Goal: Complete application form

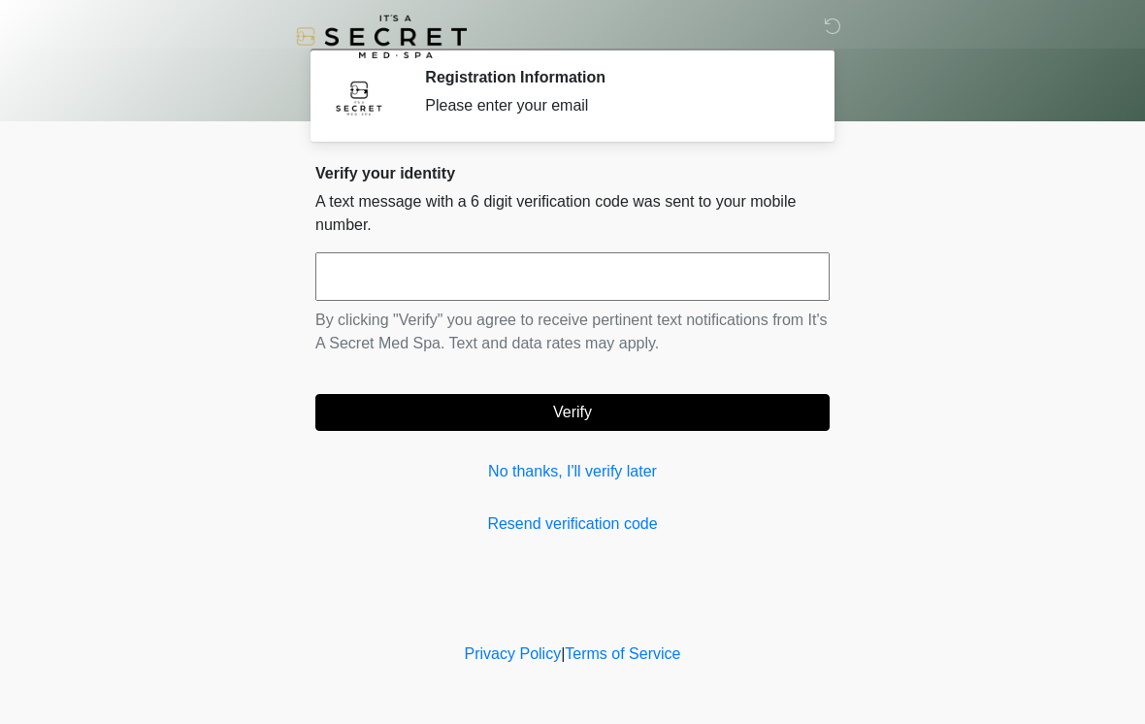
click at [452, 273] on input "text" at bounding box center [572, 276] width 514 height 49
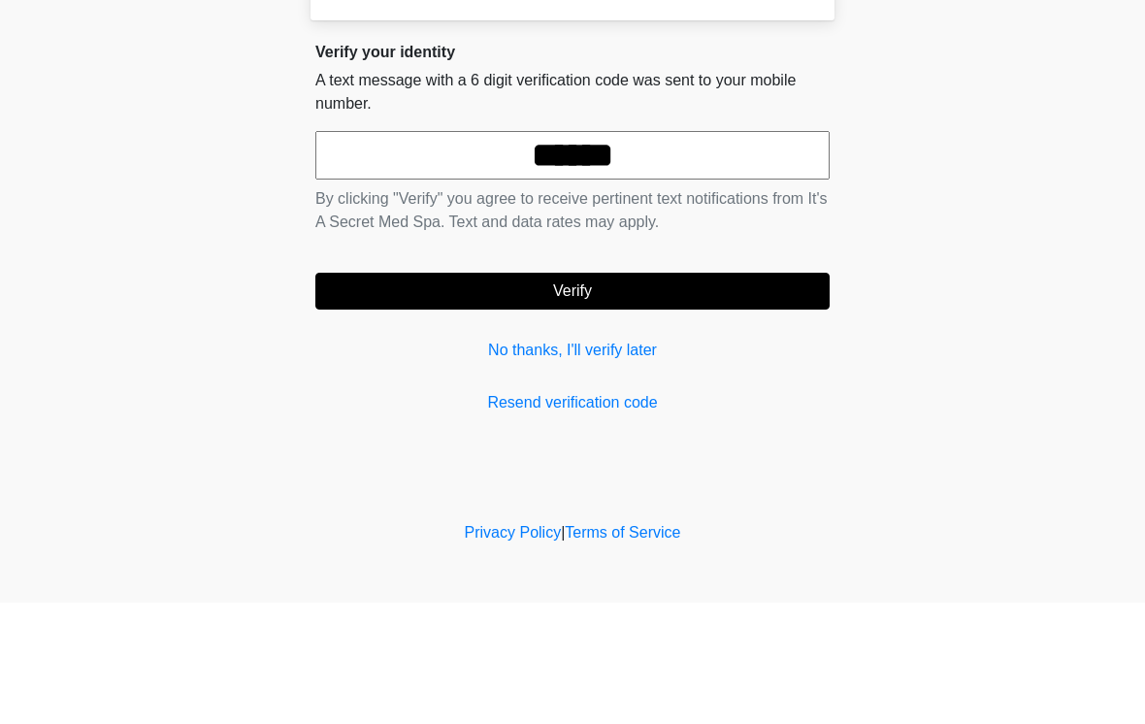
type input "******"
click at [645, 394] on button "Verify" at bounding box center [572, 412] width 514 height 37
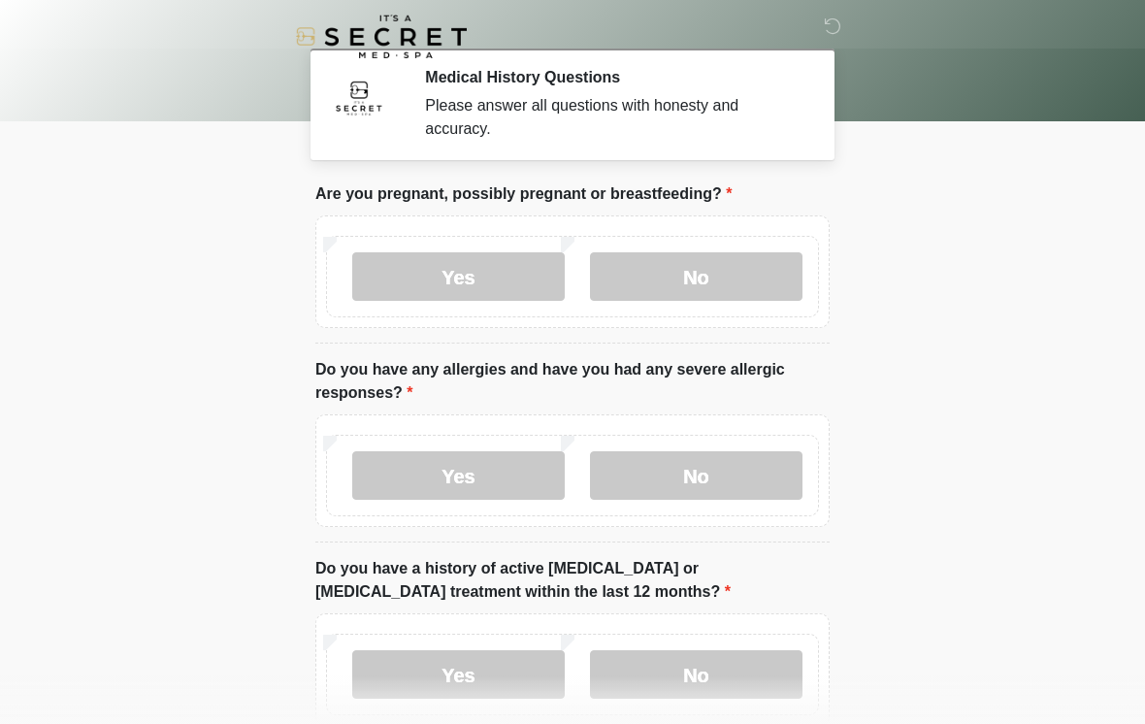
click at [715, 271] on label "No" at bounding box center [696, 276] width 213 height 49
click at [702, 476] on label "No" at bounding box center [696, 475] width 213 height 49
click at [660, 650] on label "No" at bounding box center [696, 674] width 213 height 49
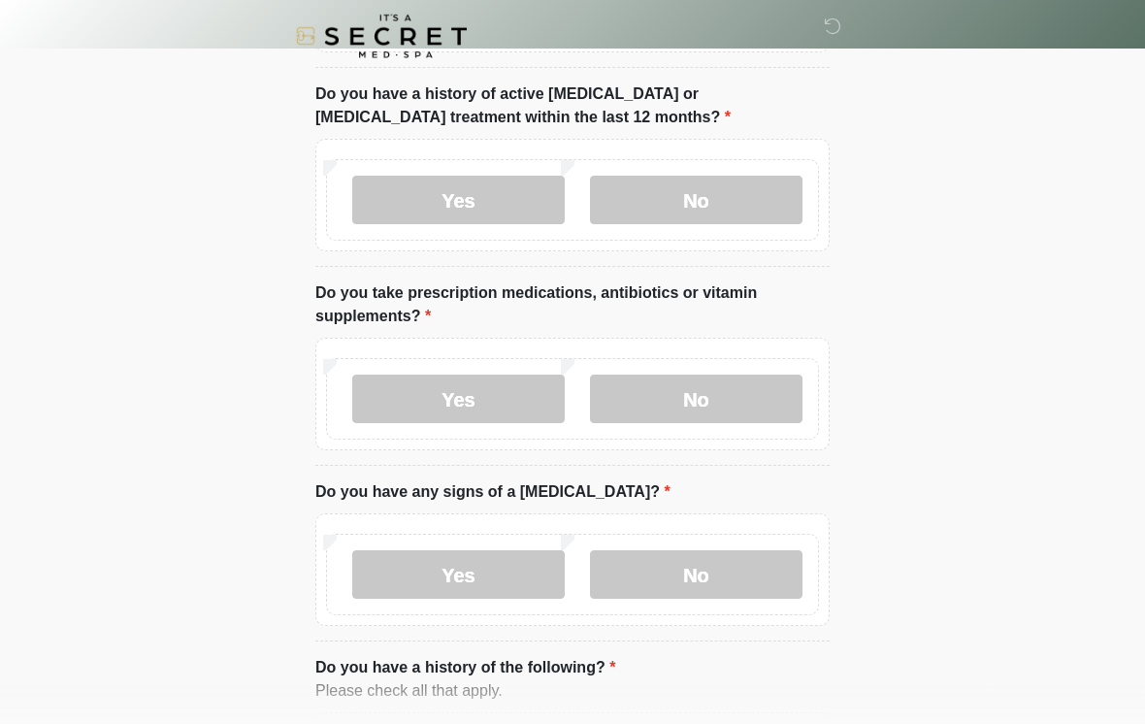
scroll to position [475, 0]
click at [510, 394] on label "Yes" at bounding box center [458, 399] width 213 height 49
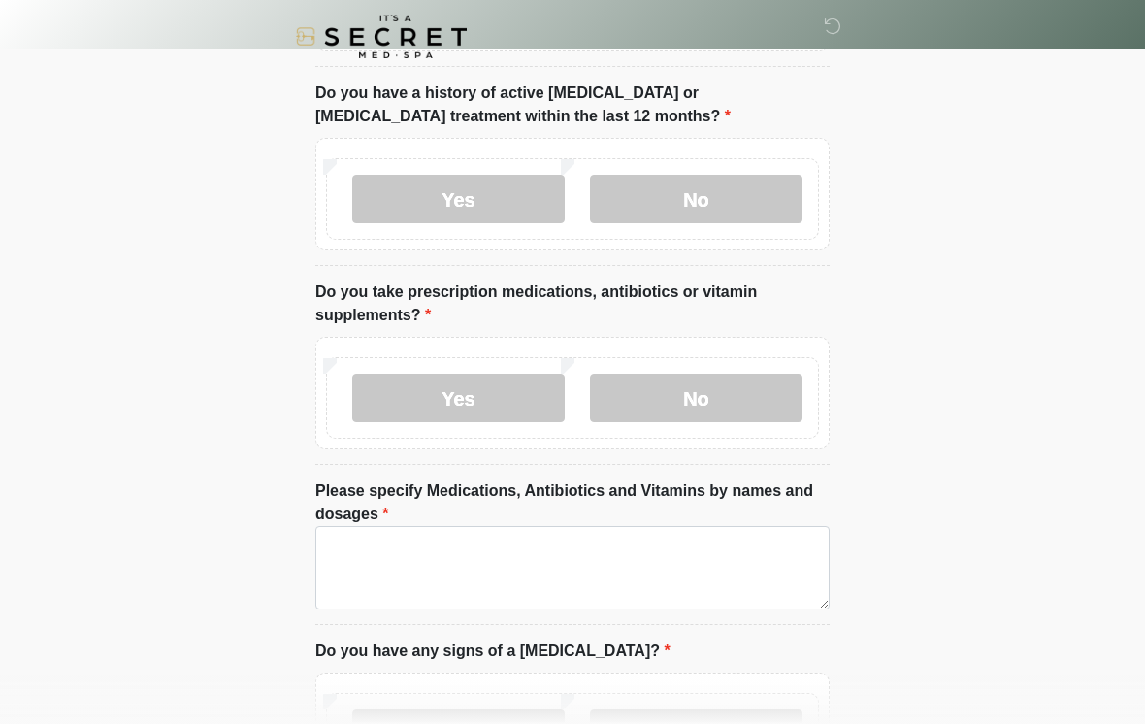
click at [693, 389] on label "No" at bounding box center [696, 398] width 213 height 49
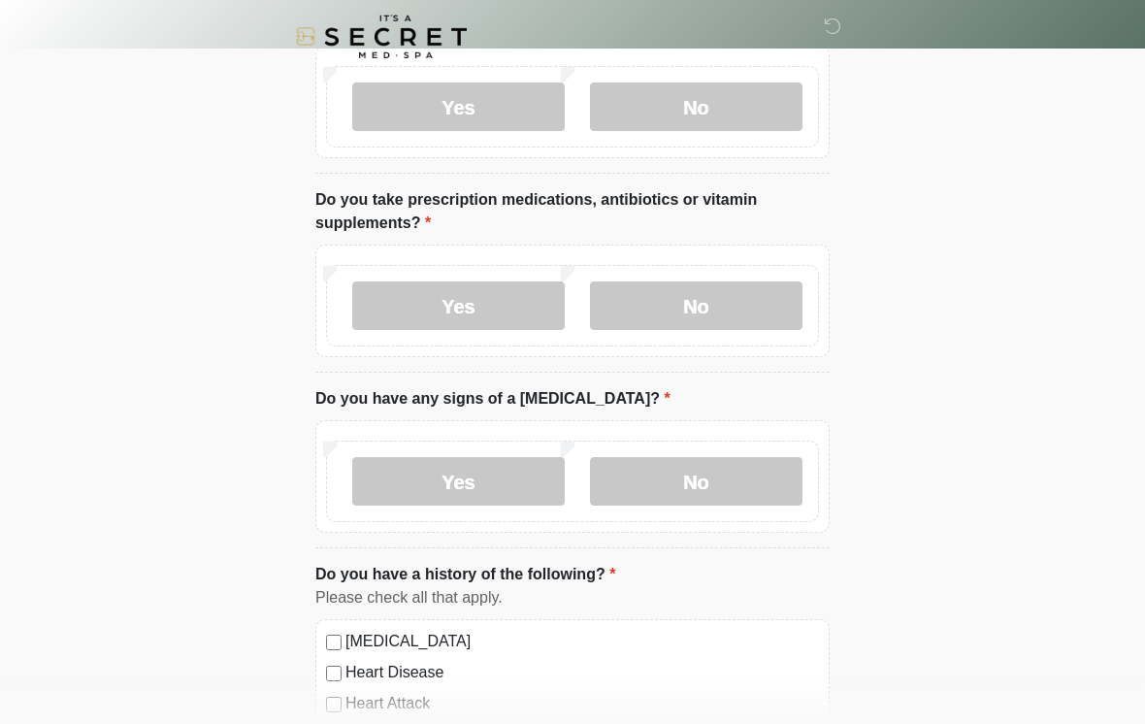
scroll to position [570, 0]
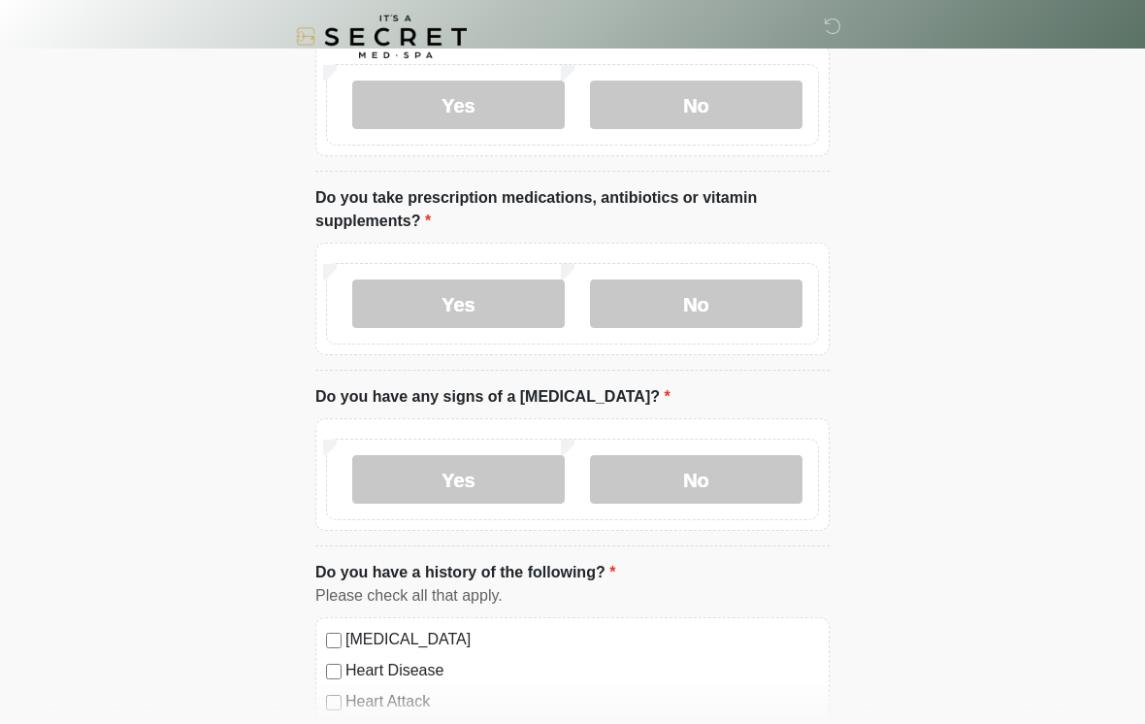
click at [694, 467] on label "No" at bounding box center [696, 479] width 213 height 49
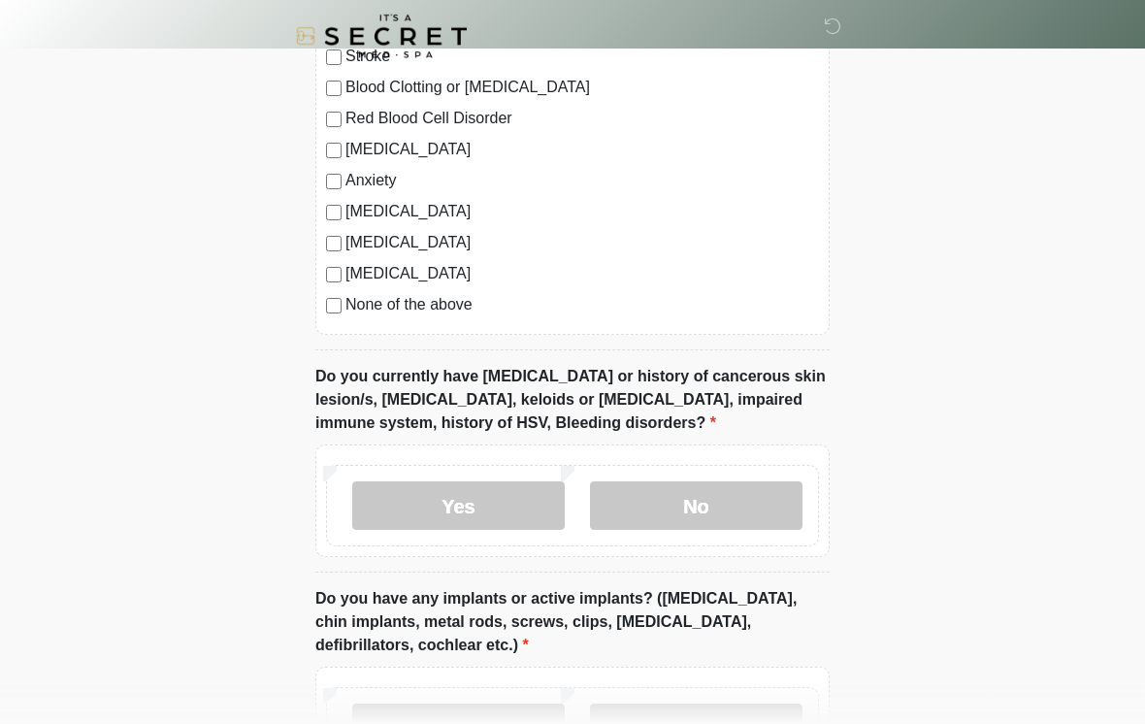
scroll to position [1247, 0]
click at [657, 491] on label "No" at bounding box center [696, 504] width 213 height 49
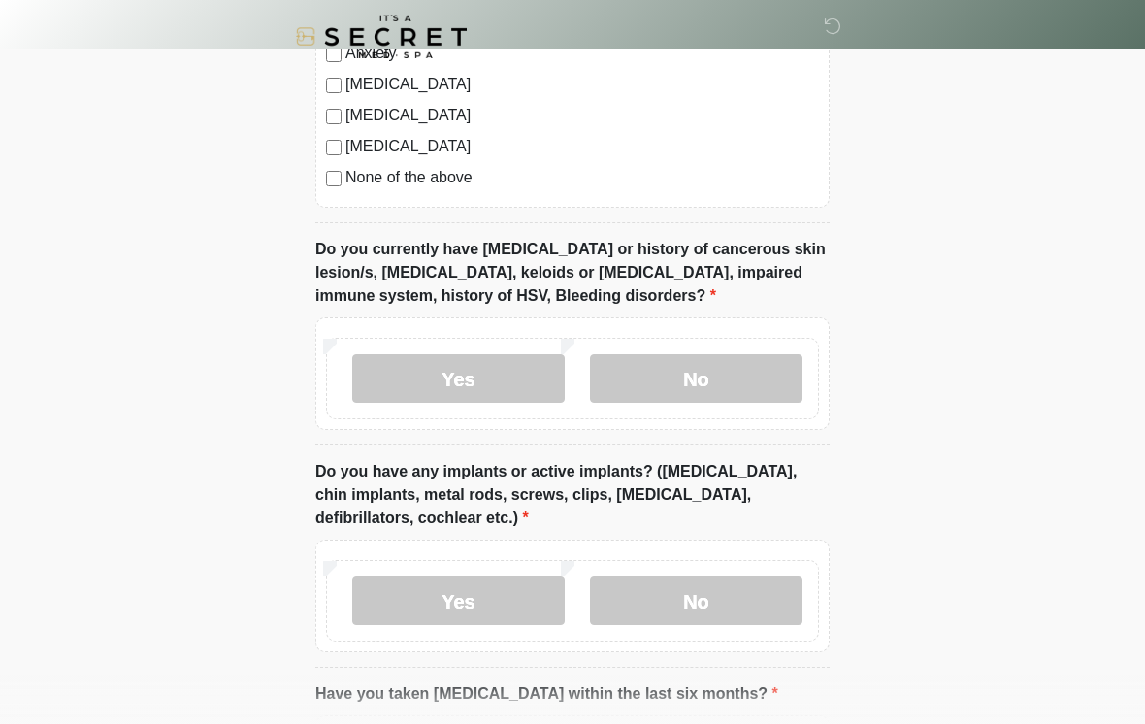
scroll to position [1384, 0]
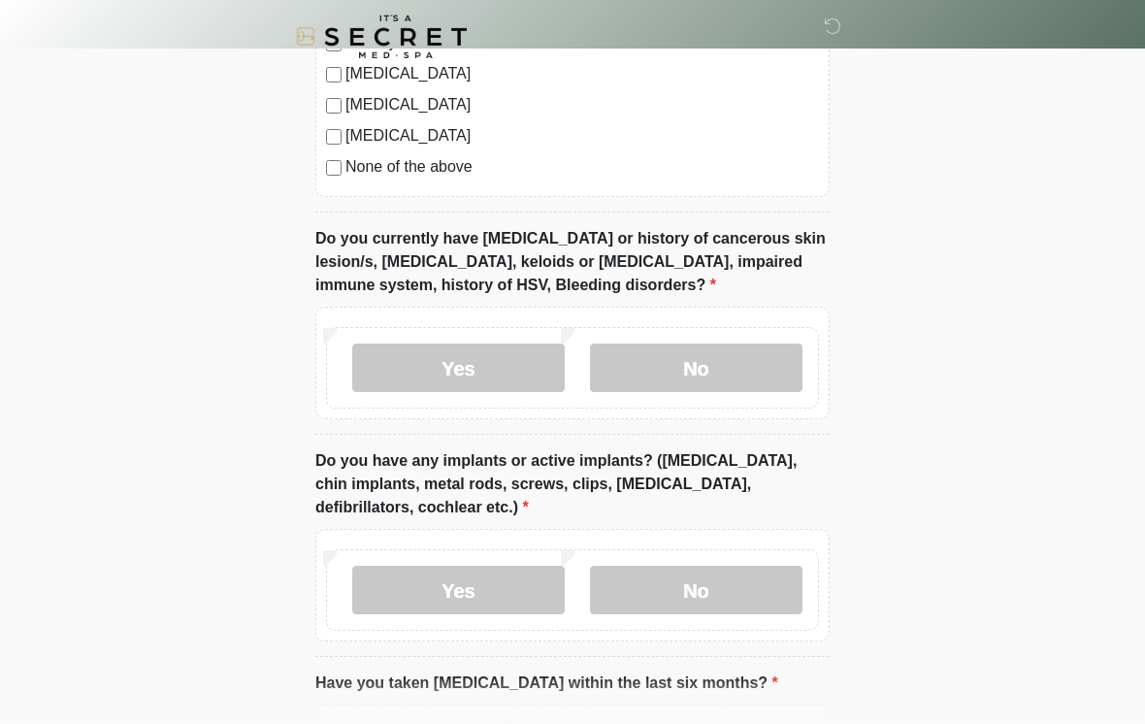
click at [519, 590] on label "Yes" at bounding box center [458, 590] width 213 height 49
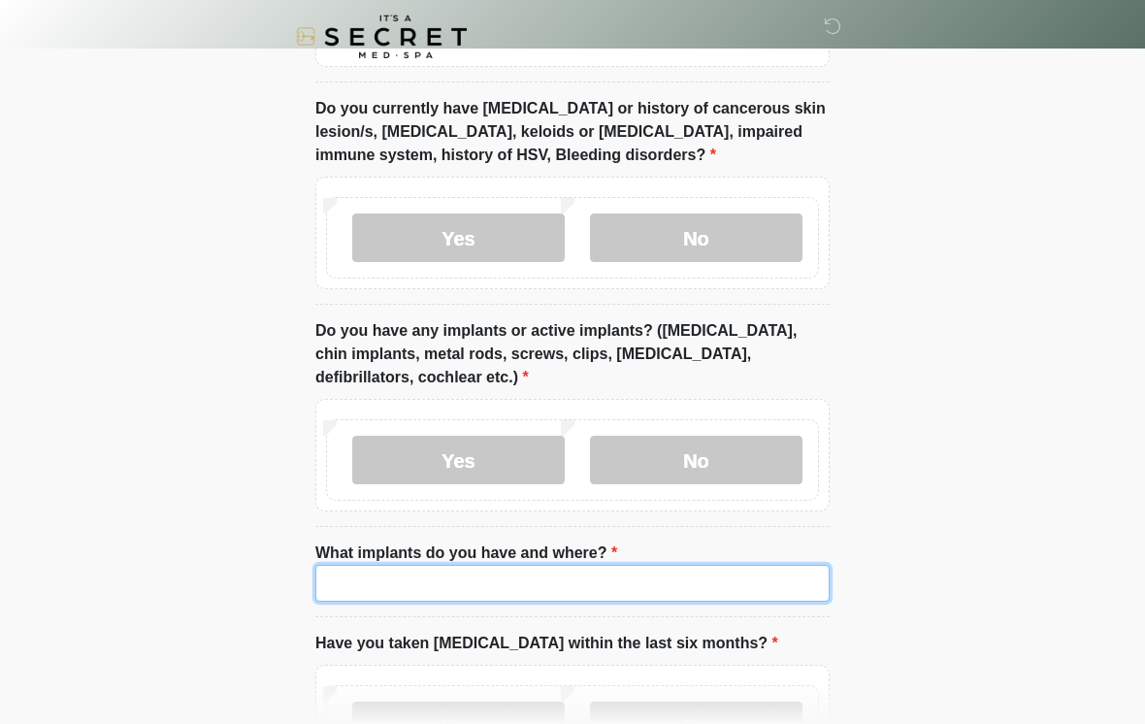
click at [386, 580] on input "What implants do you have and where?" at bounding box center [572, 583] width 514 height 37
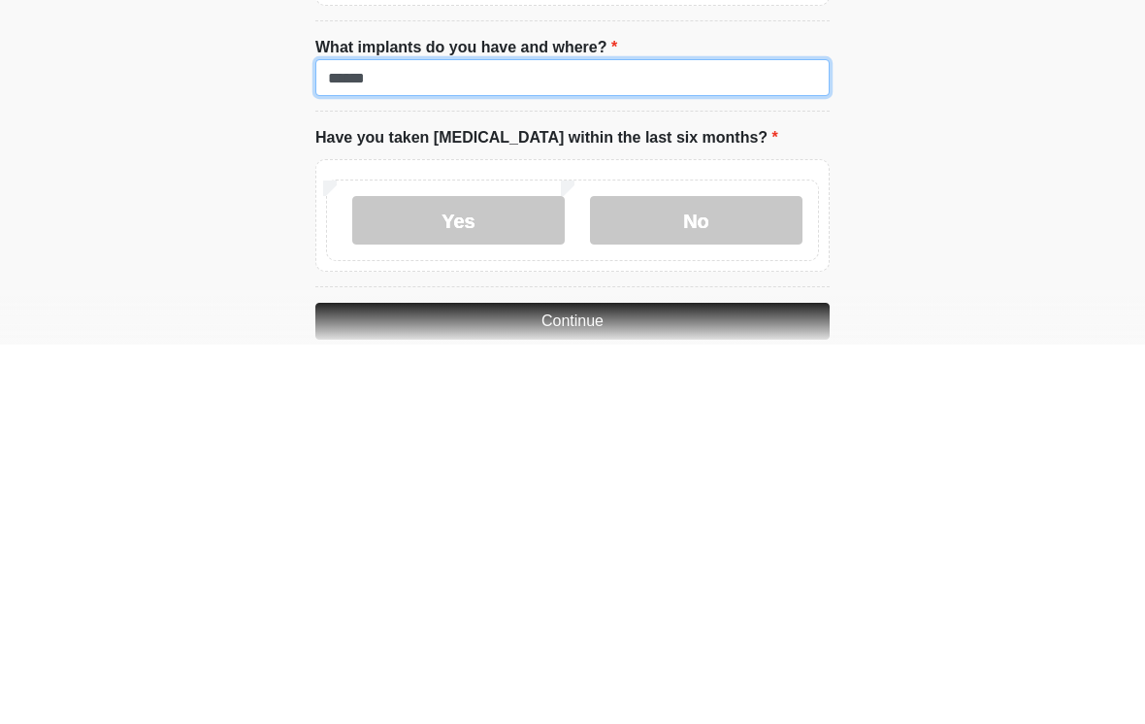
scroll to position [1641, 0]
type input "******"
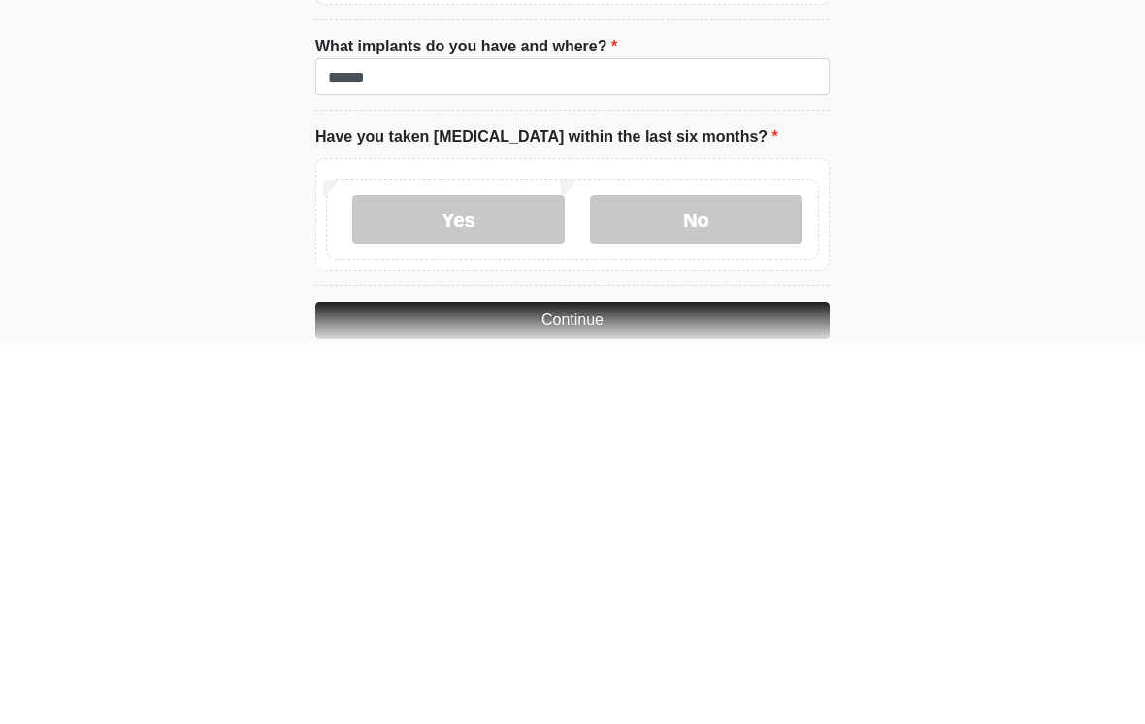
click at [707, 575] on label "No" at bounding box center [696, 599] width 213 height 49
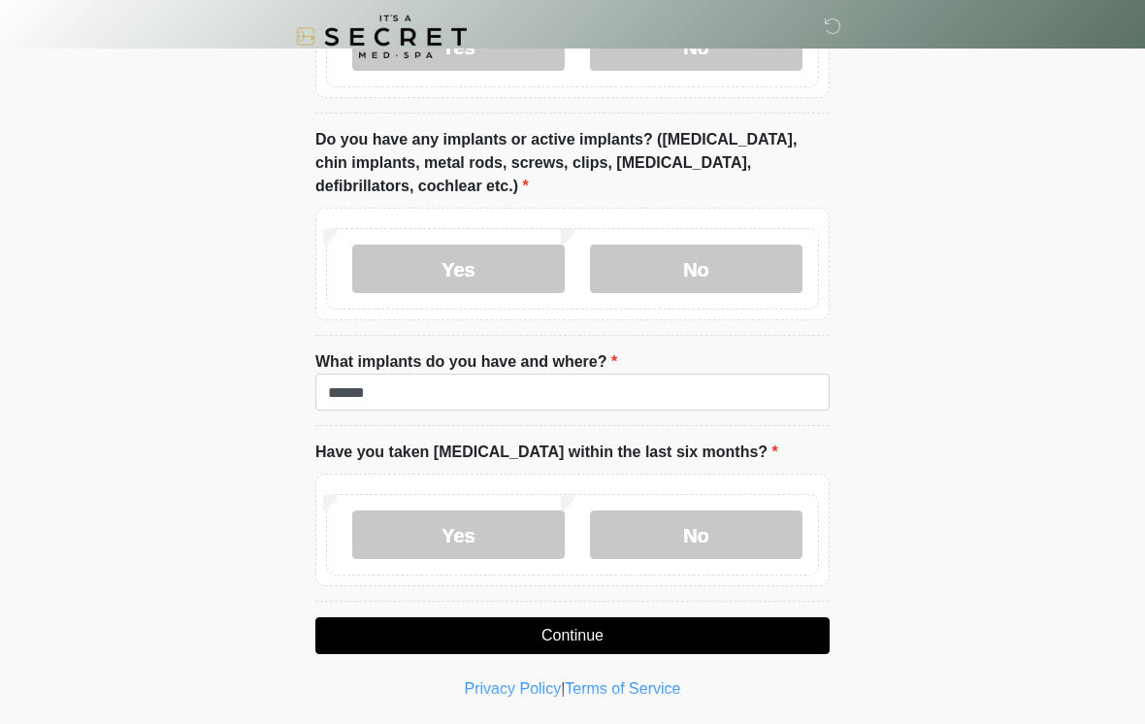
click at [572, 633] on button "Continue" at bounding box center [572, 635] width 514 height 37
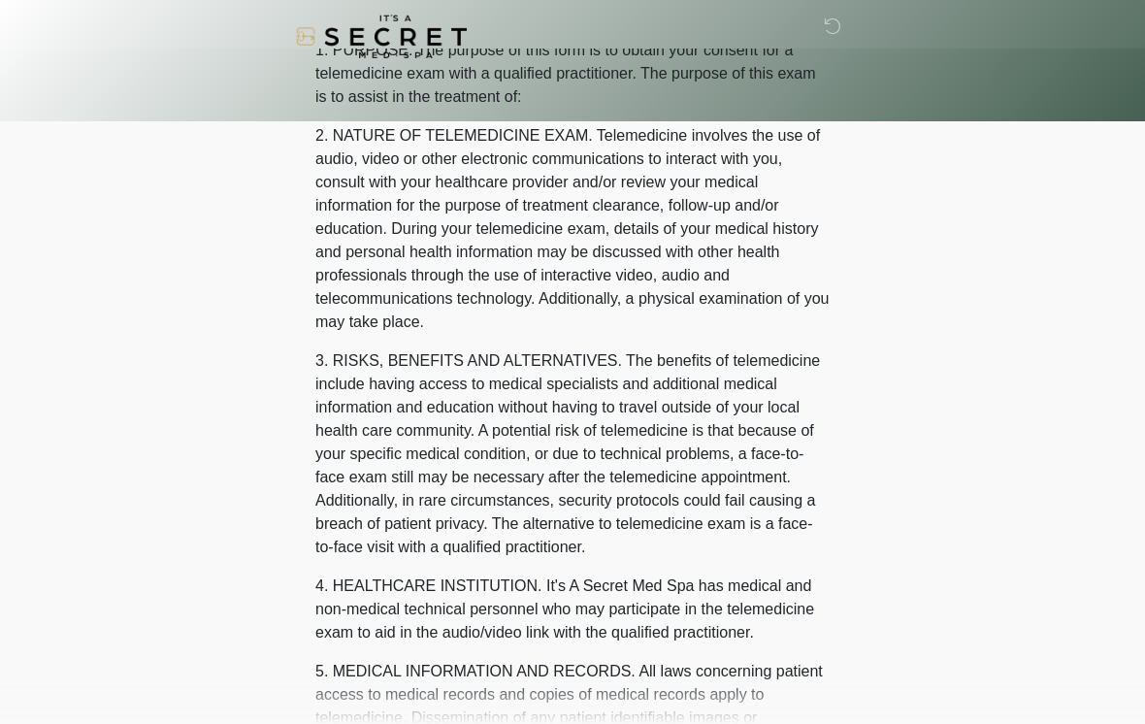
scroll to position [0, 0]
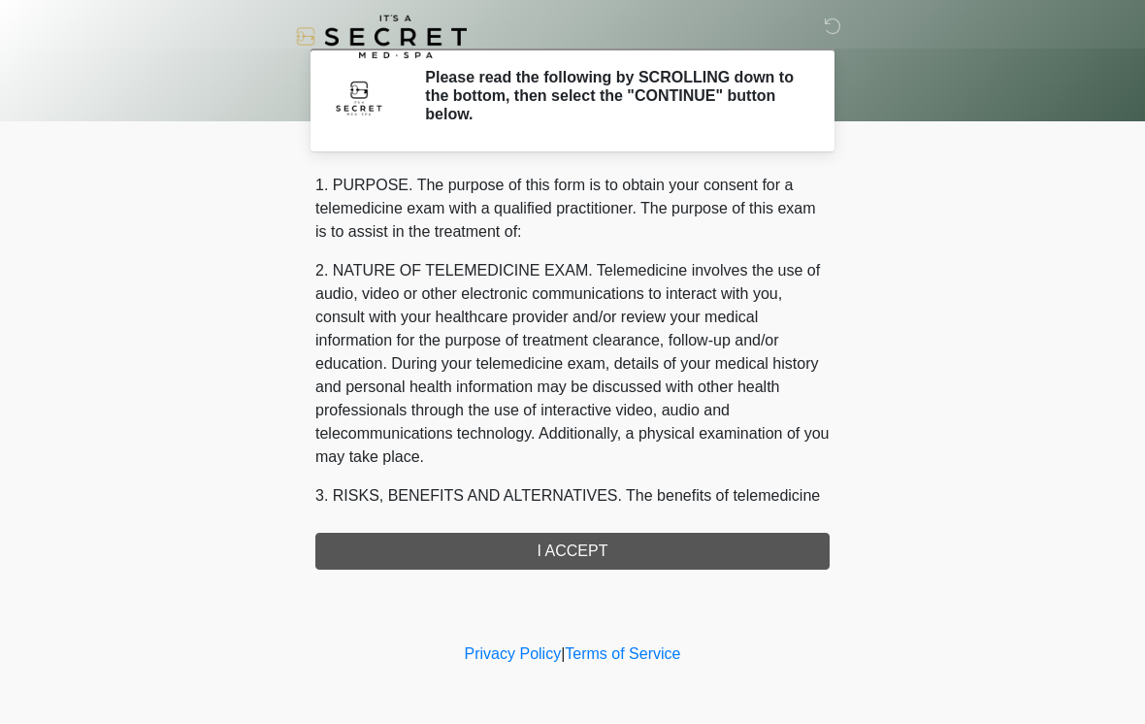
click at [609, 549] on div "1. PURPOSE. The purpose of this form is to obtain your consent for a telemedici…" at bounding box center [572, 372] width 514 height 396
click at [570, 554] on div "1. PURPOSE. The purpose of this form is to obtain your consent for a telemedici…" at bounding box center [572, 372] width 514 height 396
click at [576, 543] on div "1. PURPOSE. The purpose of this form is to obtain your consent for a telemedici…" at bounding box center [572, 372] width 514 height 396
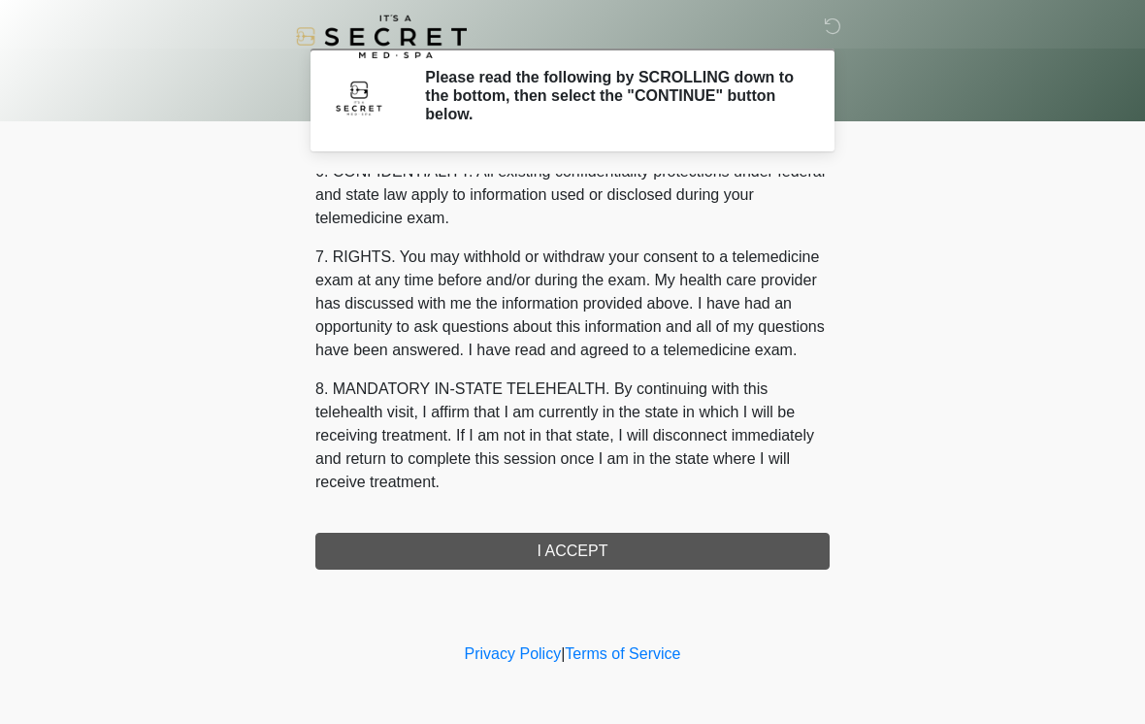
scroll to position [790, 0]
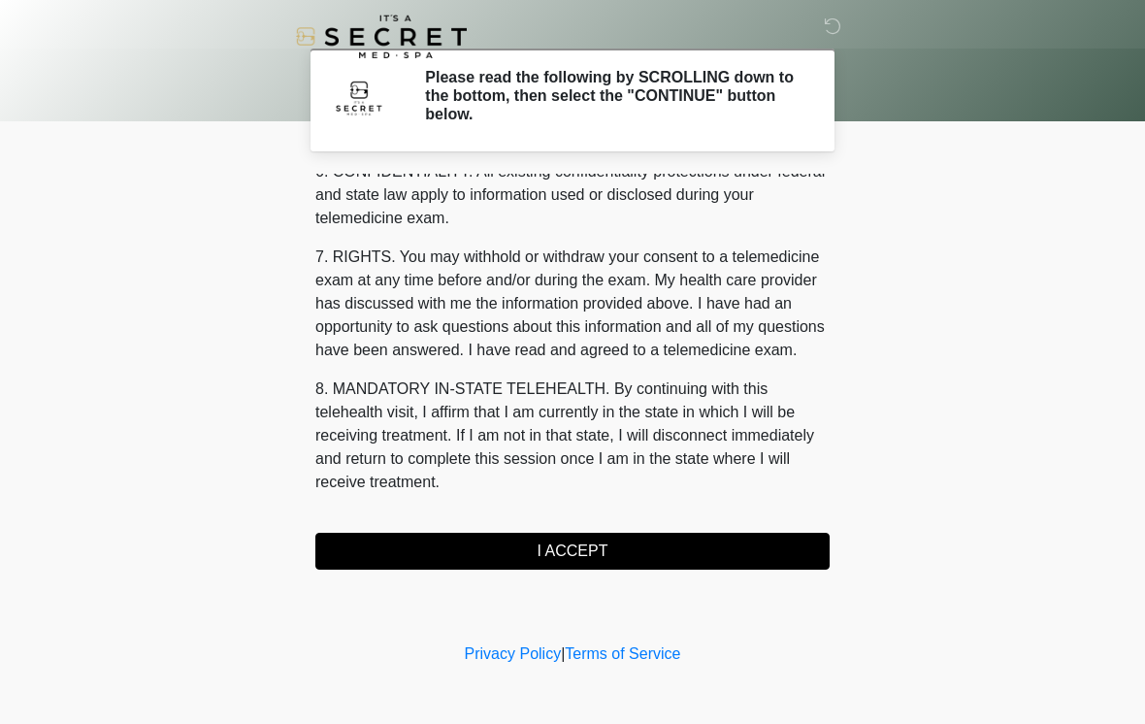
click at [584, 548] on button "I ACCEPT" at bounding box center [572, 551] width 514 height 37
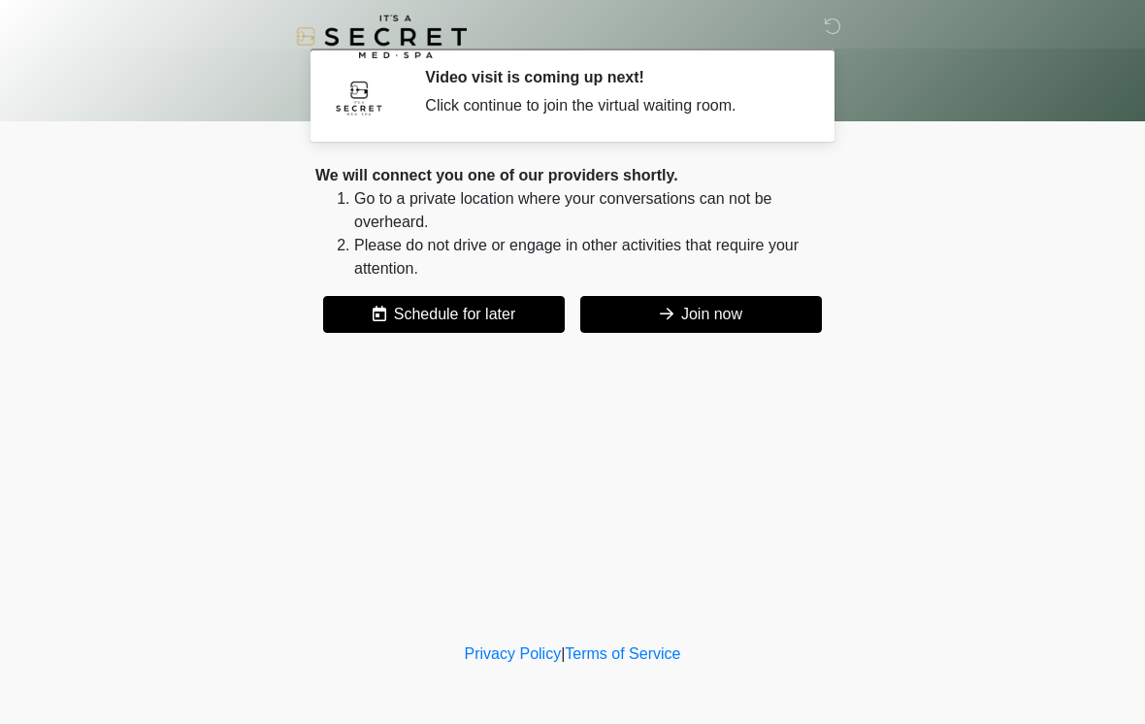
click at [739, 321] on button "Join now" at bounding box center [701, 314] width 242 height 37
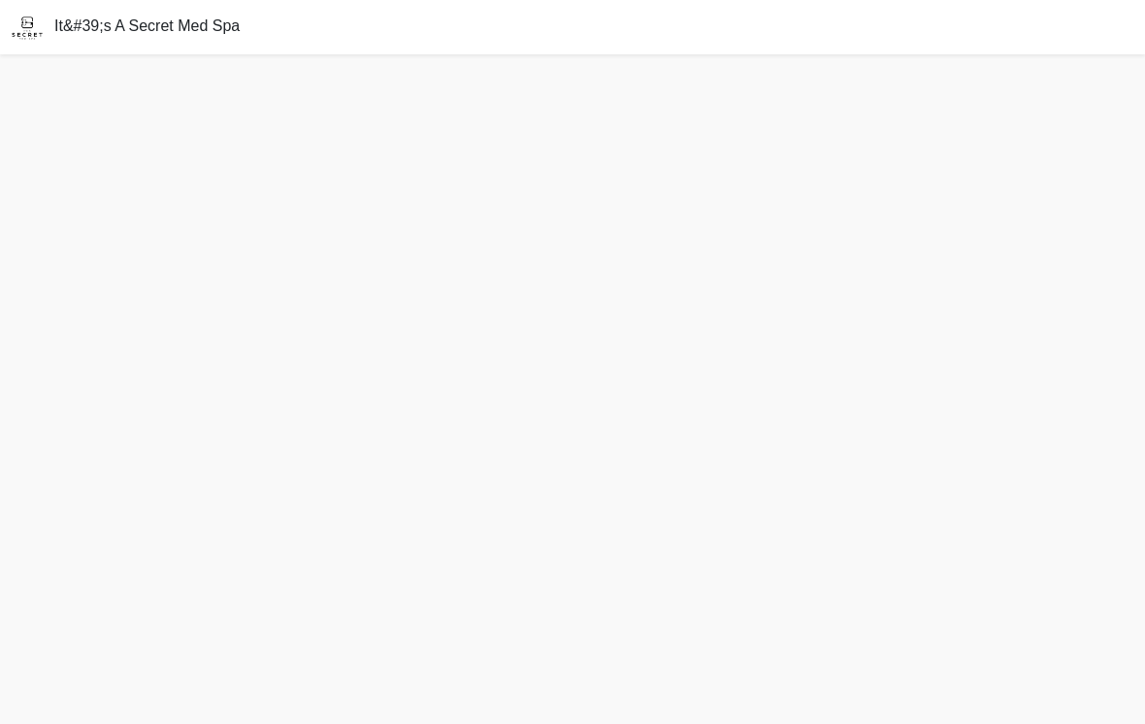
scroll to position [36, 0]
